Goal: Task Accomplishment & Management: Manage account settings

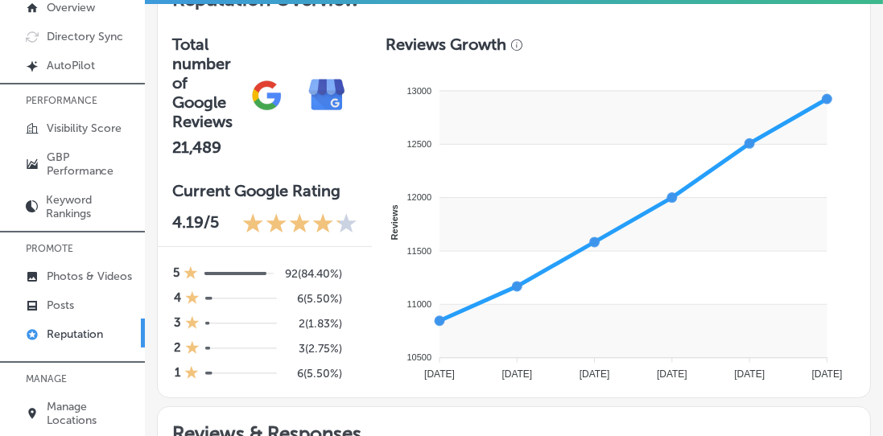
scroll to position [138, 0]
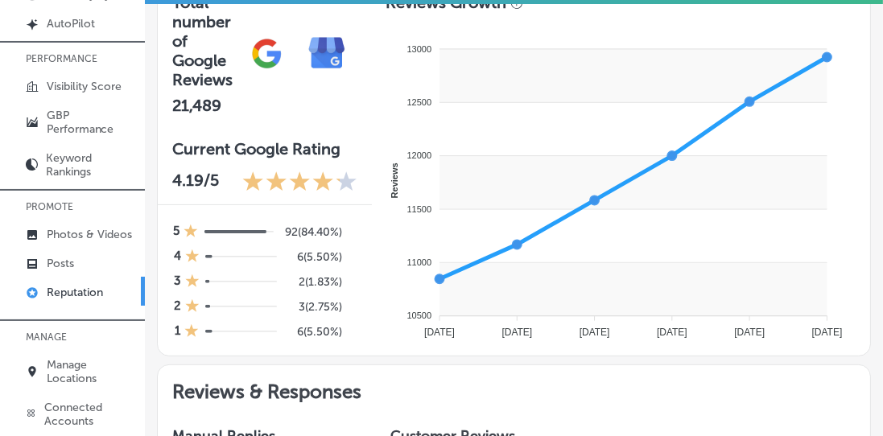
click at [87, 368] on p "Manage Locations" at bounding box center [92, 371] width 90 height 27
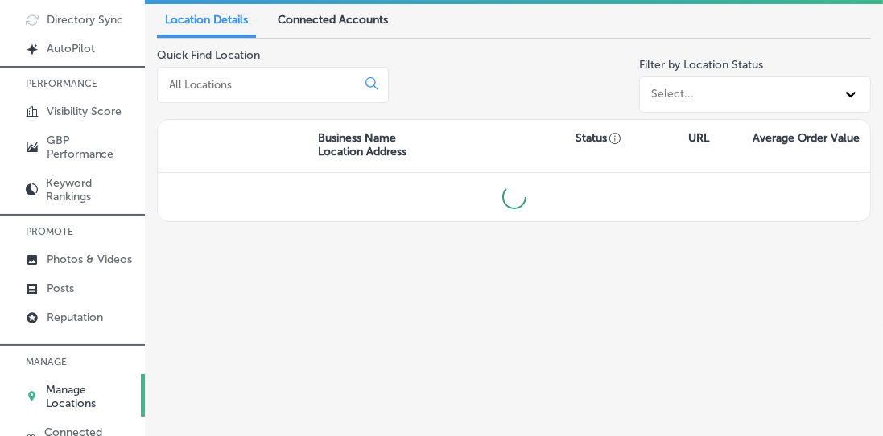
scroll to position [111, 0]
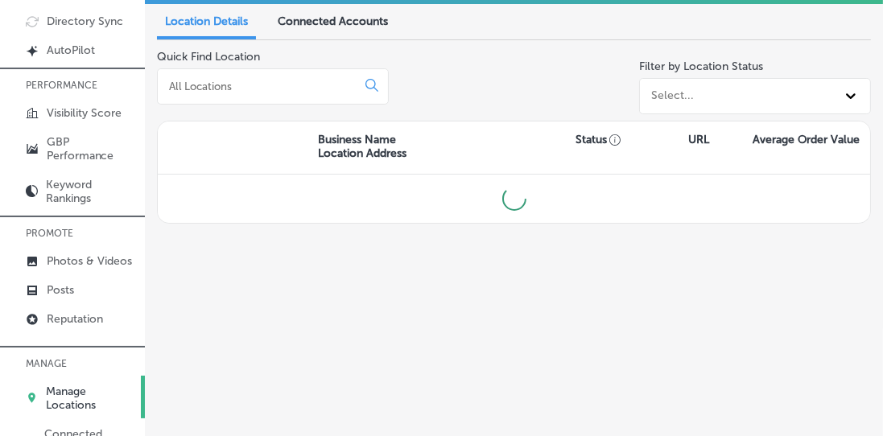
click at [206, 80] on input at bounding box center [259, 86] width 185 height 14
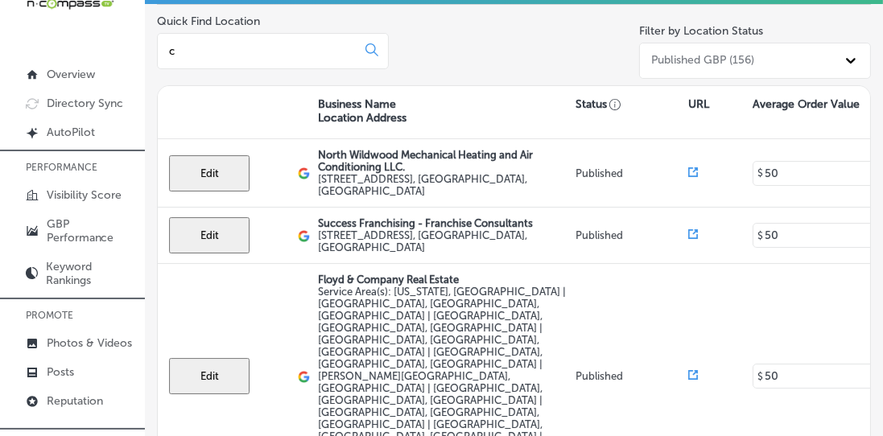
scroll to position [0, 0]
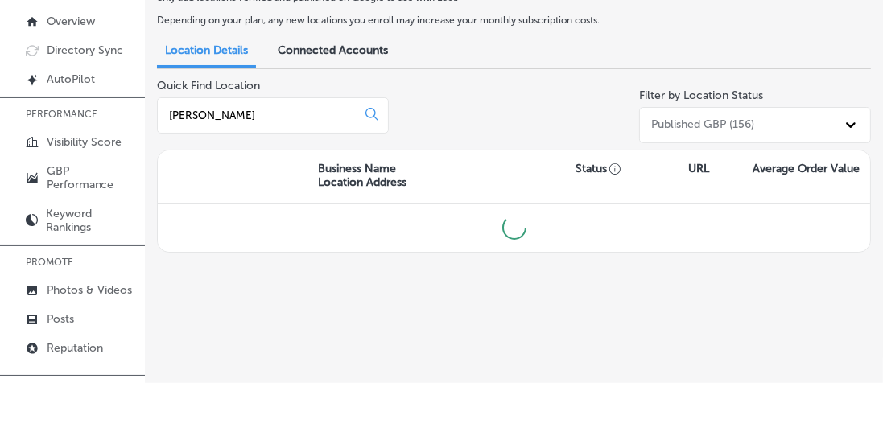
type input "[PERSON_NAME]"
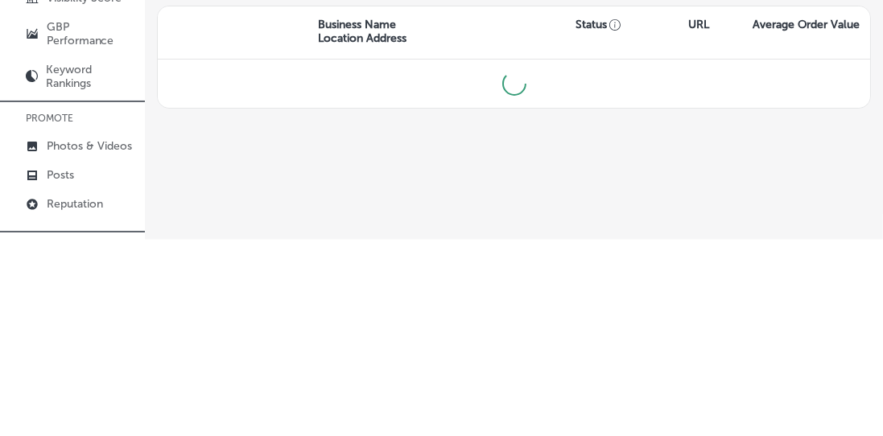
scroll to position [29, 0]
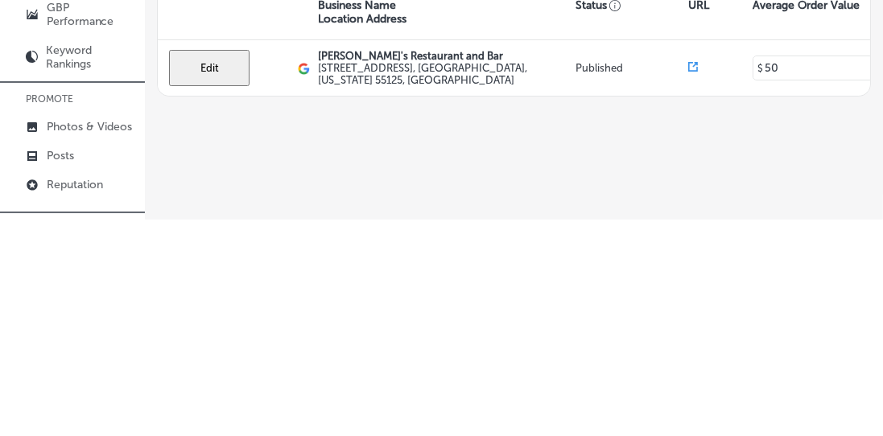
click at [197, 284] on button "Edit" at bounding box center [209, 285] width 81 height 36
select select "US"
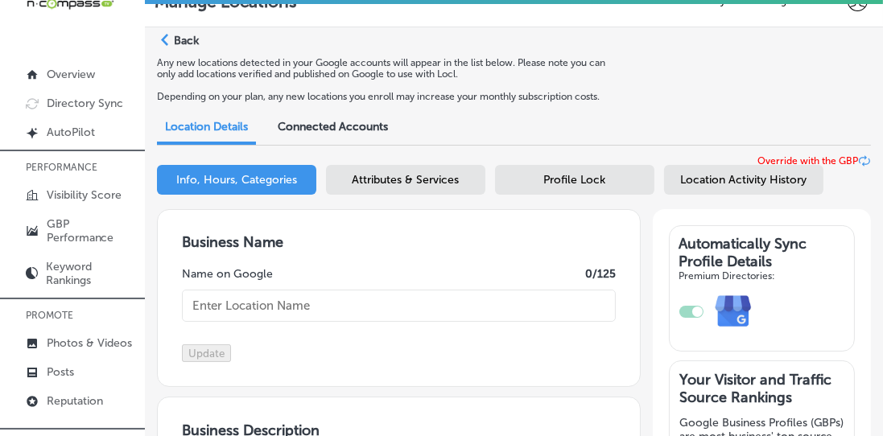
type input "[PERSON_NAME]'s Restaurant and Bar"
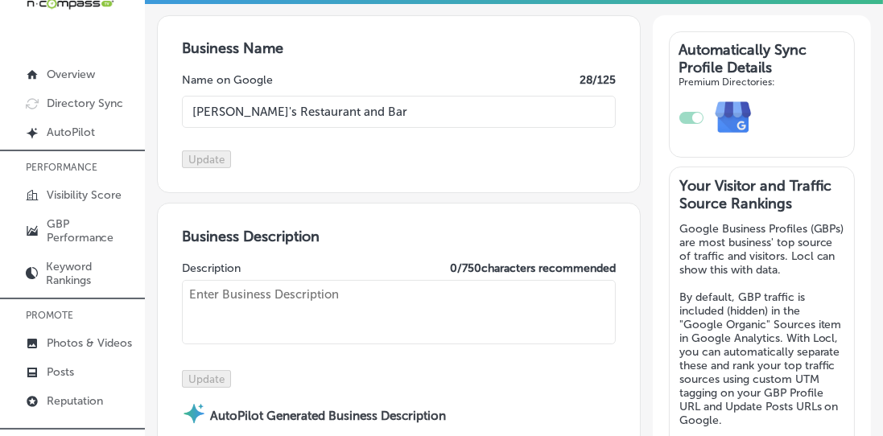
type input "[STREET_ADDRESS]"
type input "Woodbury"
type input "55125"
type input "US"
type input "[URL][DOMAIN_NAME]"
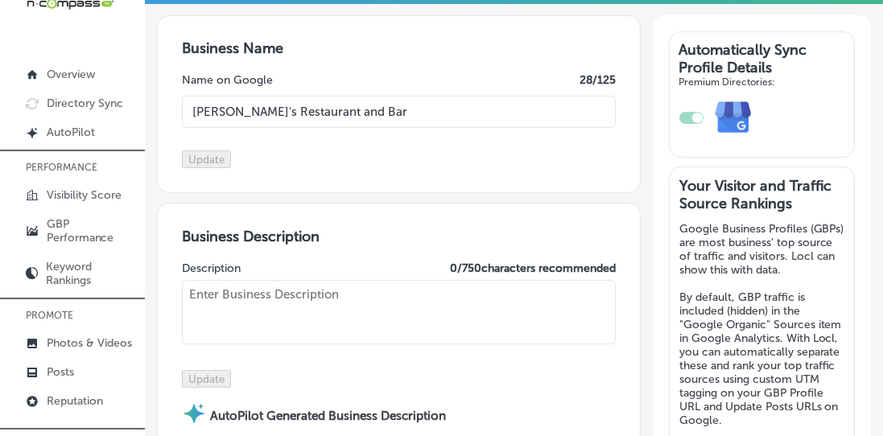
scroll to position [255, 0]
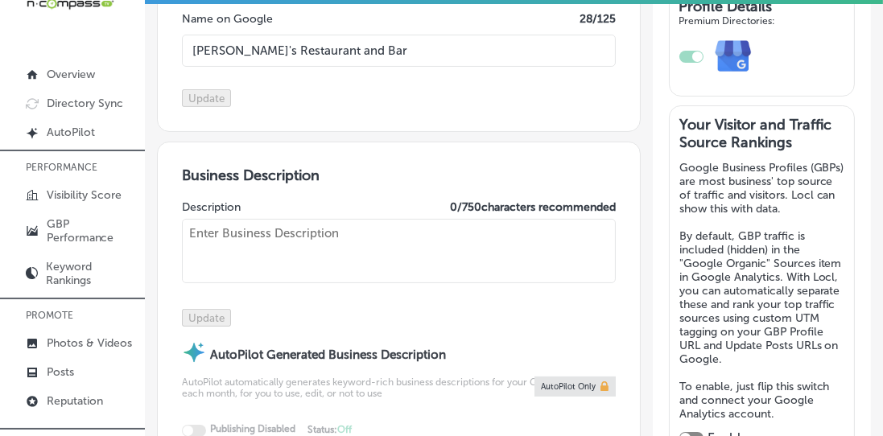
checkbox input "true"
type textarea "[PERSON_NAME]’s Woodbury is a family-owned and operated bar and restaurant with…"
type input "[PHONE_NUMBER]"
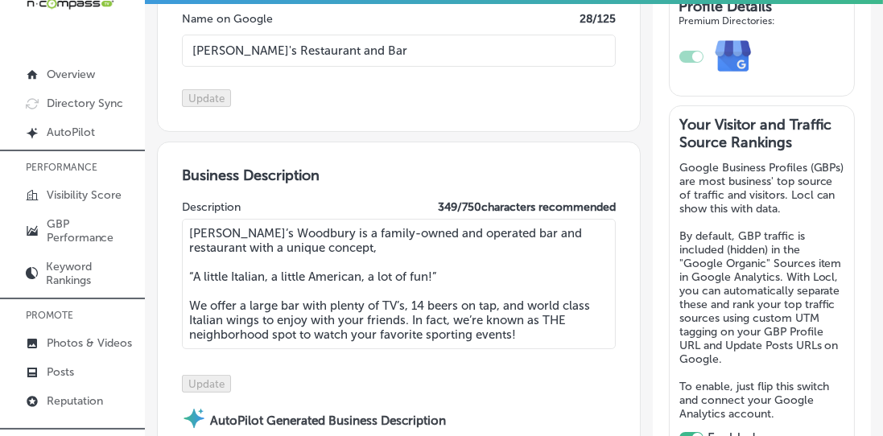
click at [221, 267] on textarea "[PERSON_NAME]’s Woodbury is a family-owned and operated bar and restaurant with…" at bounding box center [399, 284] width 434 height 130
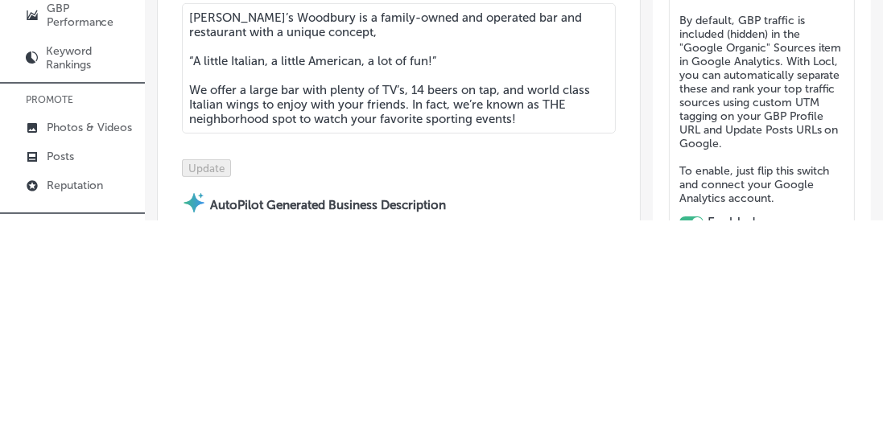
click at [374, 283] on textarea "[PERSON_NAME]’s Woodbury is a family-owned and operated bar and restaurant with…" at bounding box center [399, 284] width 434 height 130
click at [383, 287] on textarea "[PERSON_NAME]’s Woodbury is a family-owned and operated bar and restaurant with…" at bounding box center [399, 284] width 434 height 130
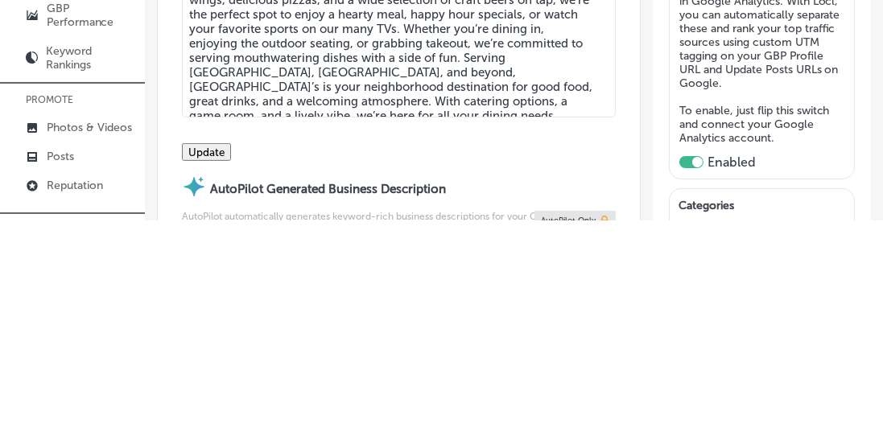
scroll to position [351, 0]
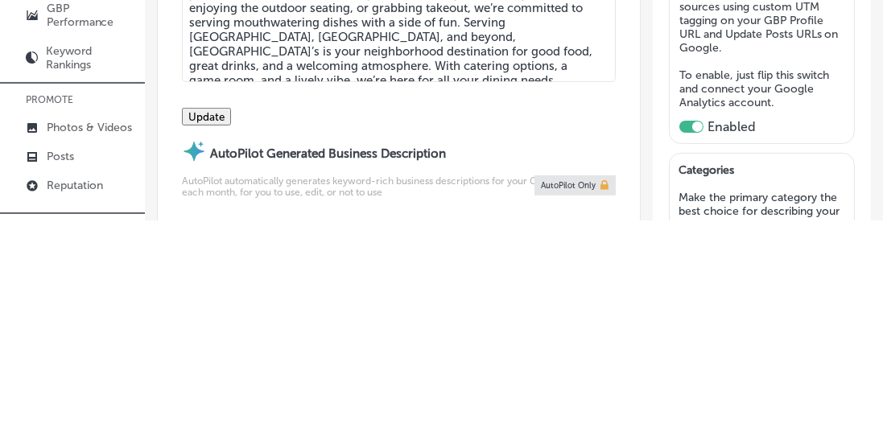
type textarea "[PERSON_NAME]’s Restaurant and Bar is a family-owned gem in [GEOGRAPHIC_DATA], …"
click at [231, 341] on button "Update" at bounding box center [206, 333] width 49 height 18
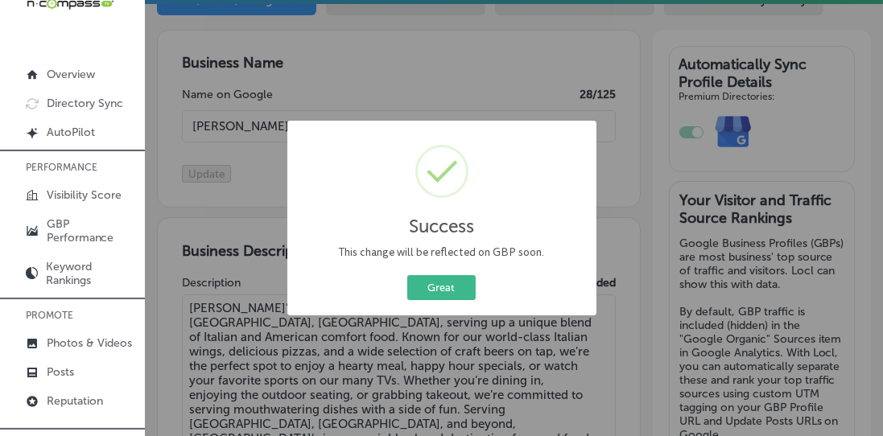
scroll to position [179, 0]
click at [436, 296] on button "Great" at bounding box center [441, 287] width 68 height 25
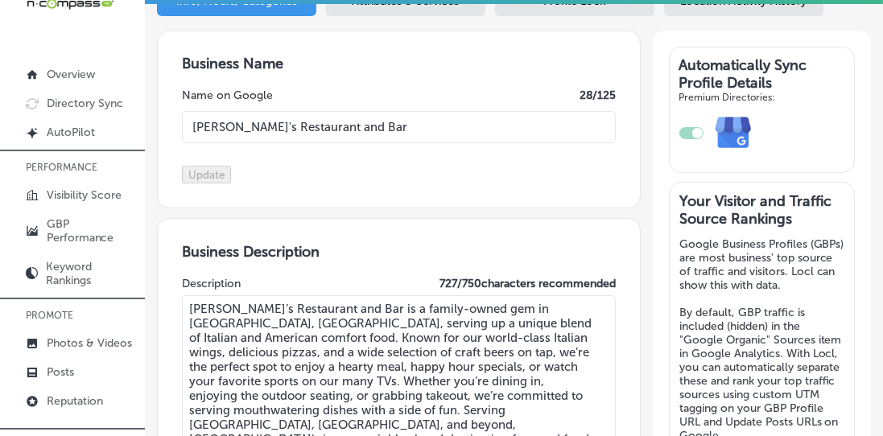
click at [81, 374] on link "Posts" at bounding box center [72, 371] width 145 height 29
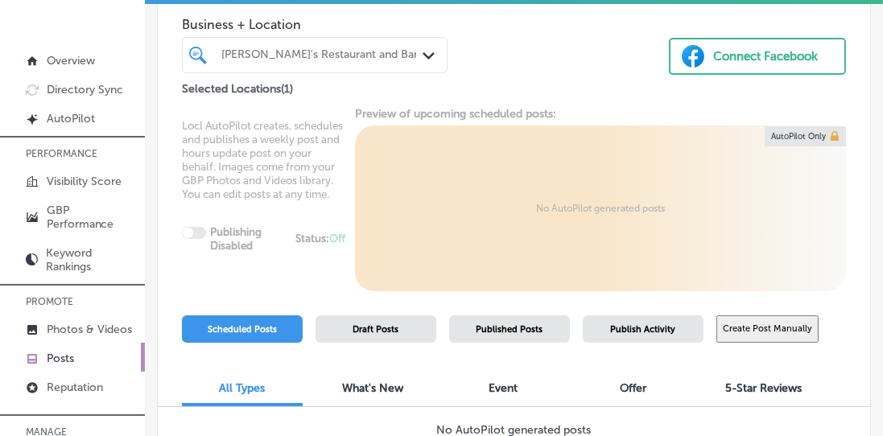
scroll to position [138, 0]
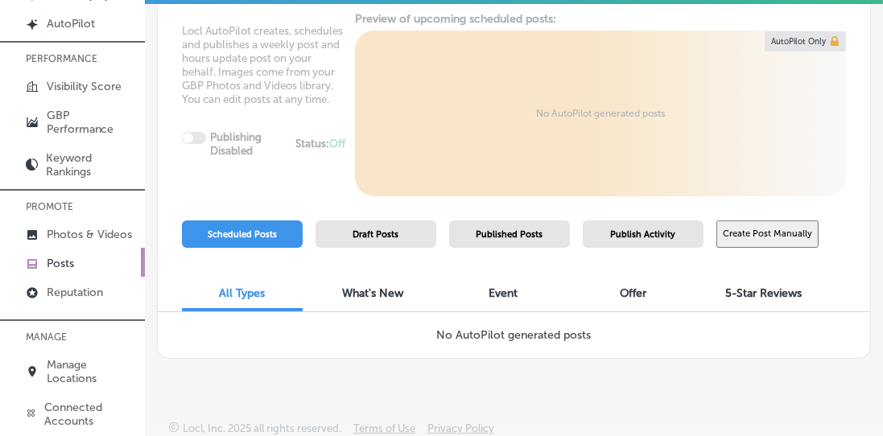
click at [754, 229] on button "Create Post Manually" at bounding box center [768, 235] width 102 height 28
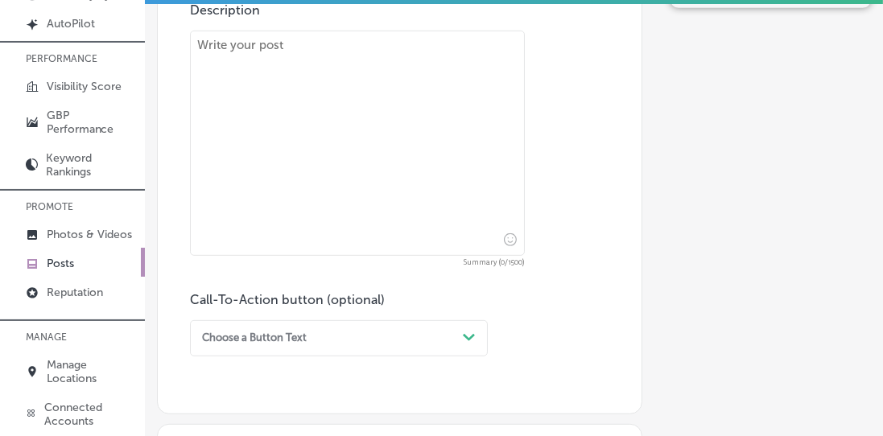
scroll to position [765, 0]
